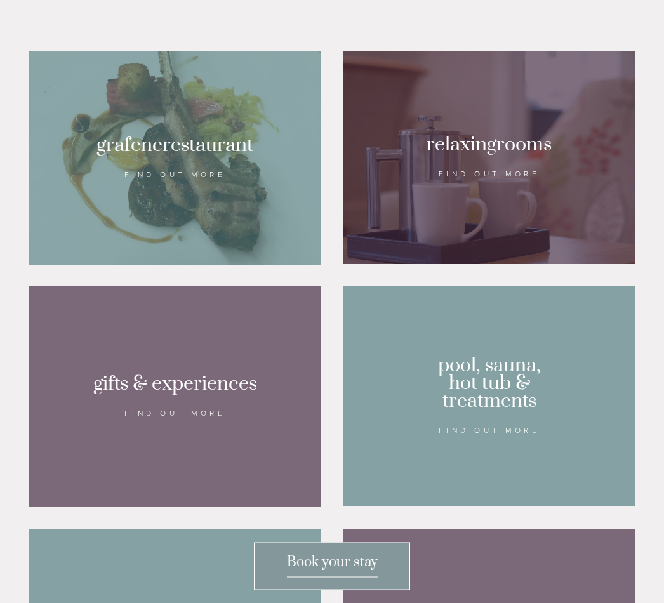
scroll to position [843, 0]
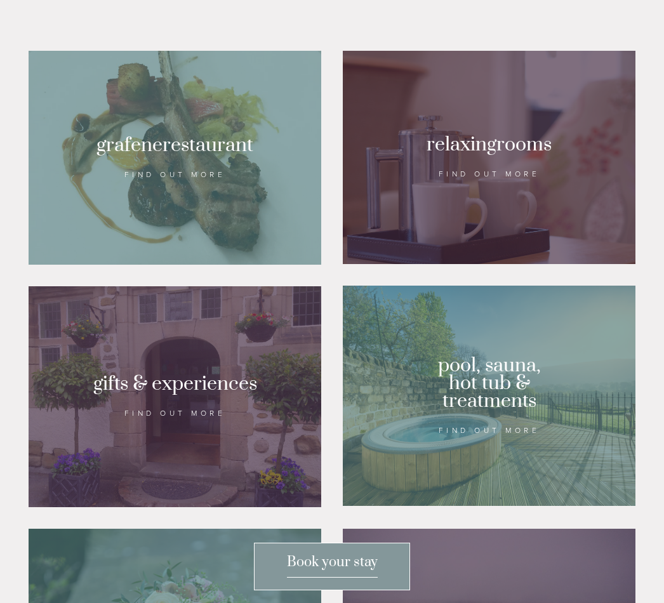
click at [474, 462] on div at bounding box center [489, 396] width 293 height 220
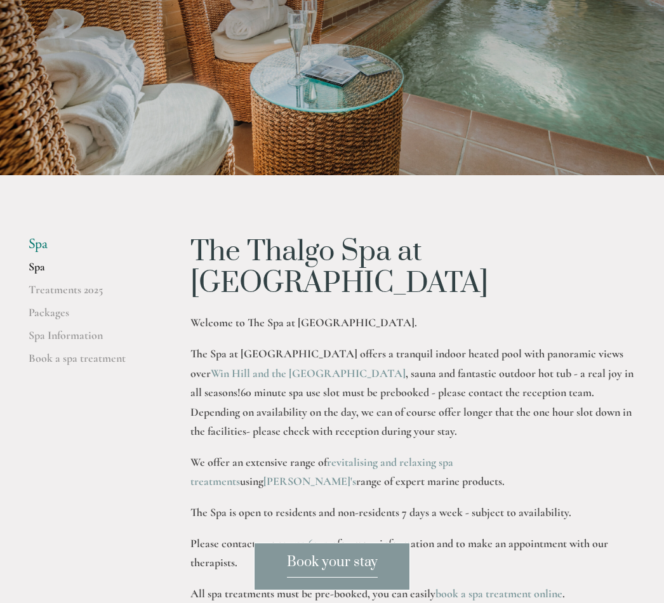
scroll to position [217, 0]
click at [45, 329] on link "Packages" at bounding box center [89, 317] width 121 height 23
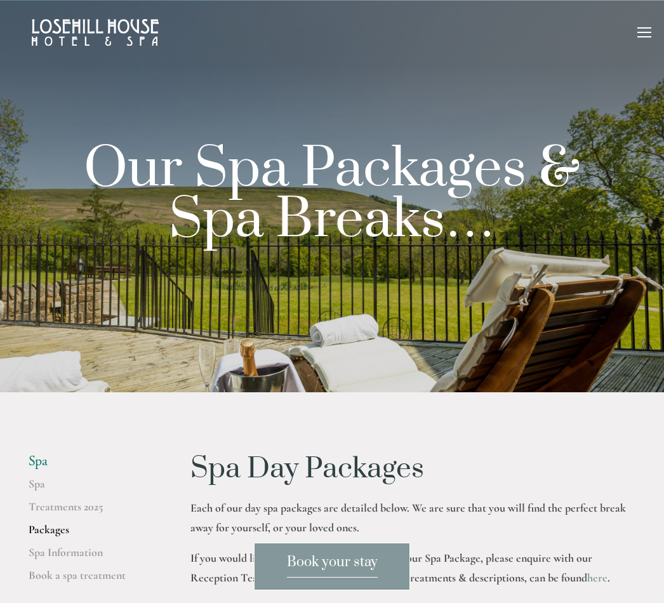
click at [339, 570] on span "Book your stay" at bounding box center [332, 566] width 91 height 24
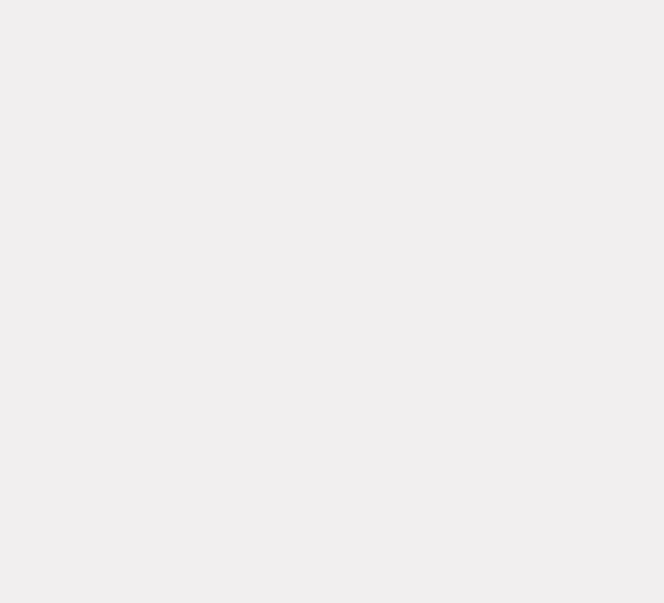
scroll to position [1912, 0]
